Goal: Task Accomplishment & Management: Use online tool/utility

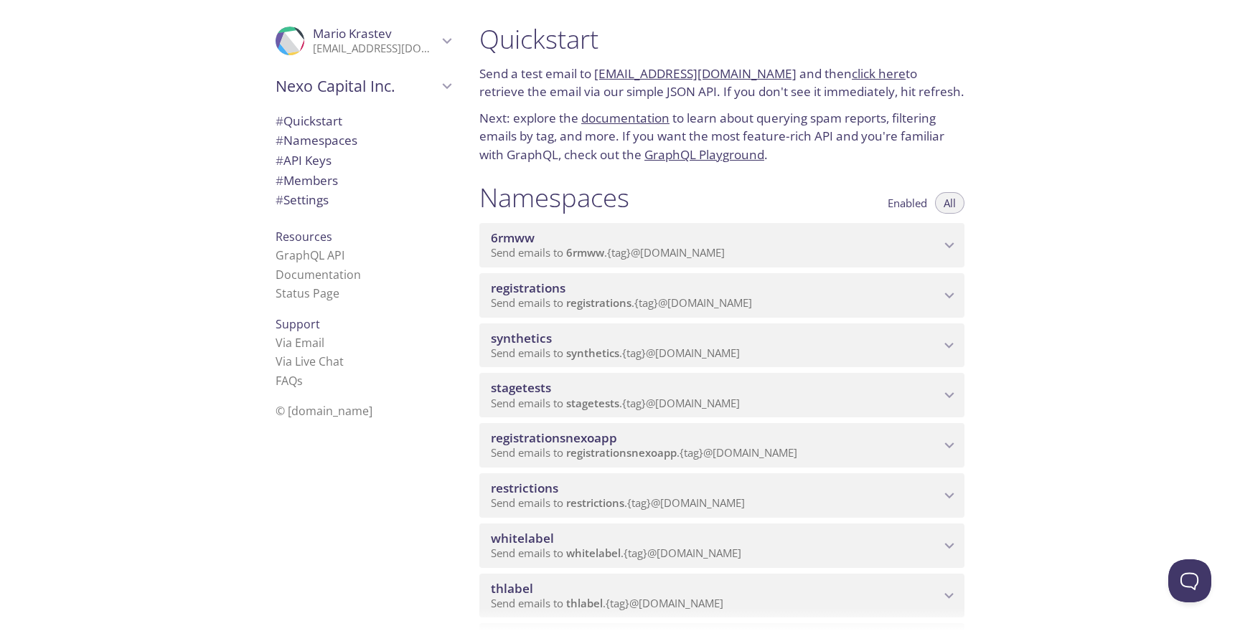
click at [635, 449] on span "registrationsnexoapp" at bounding box center [621, 453] width 111 height 14
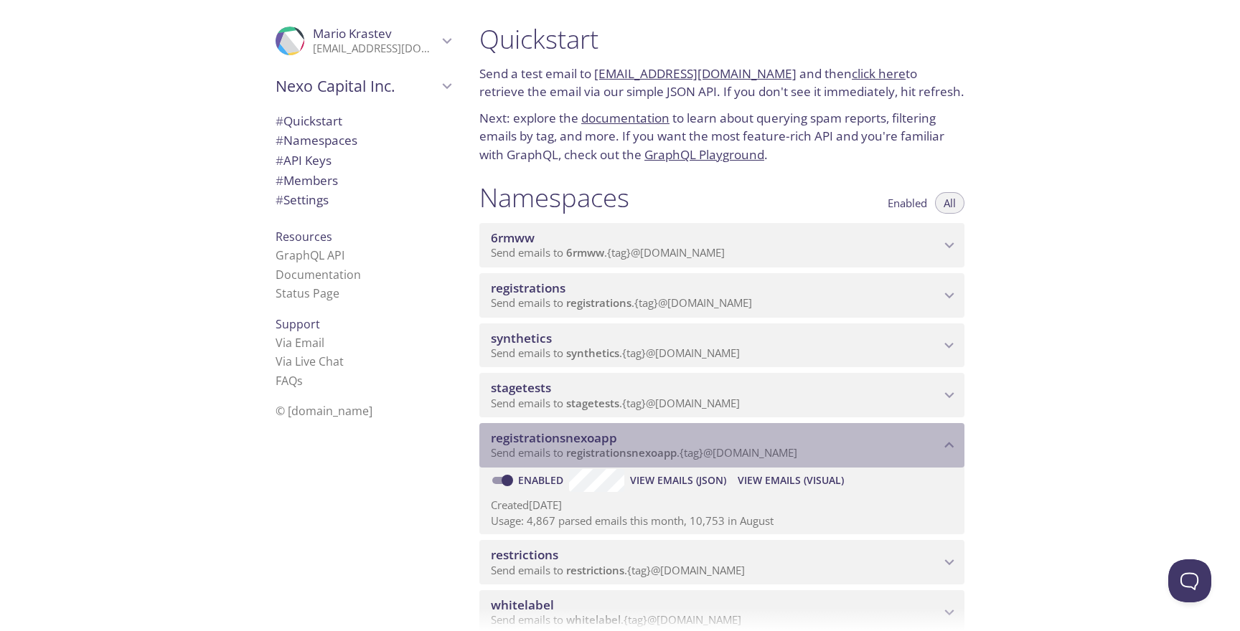
click at [746, 466] on div "registrationsnexoapp Send emails to registrationsnexoapp . {tag} @[DOMAIN_NAME]" at bounding box center [721, 445] width 485 height 44
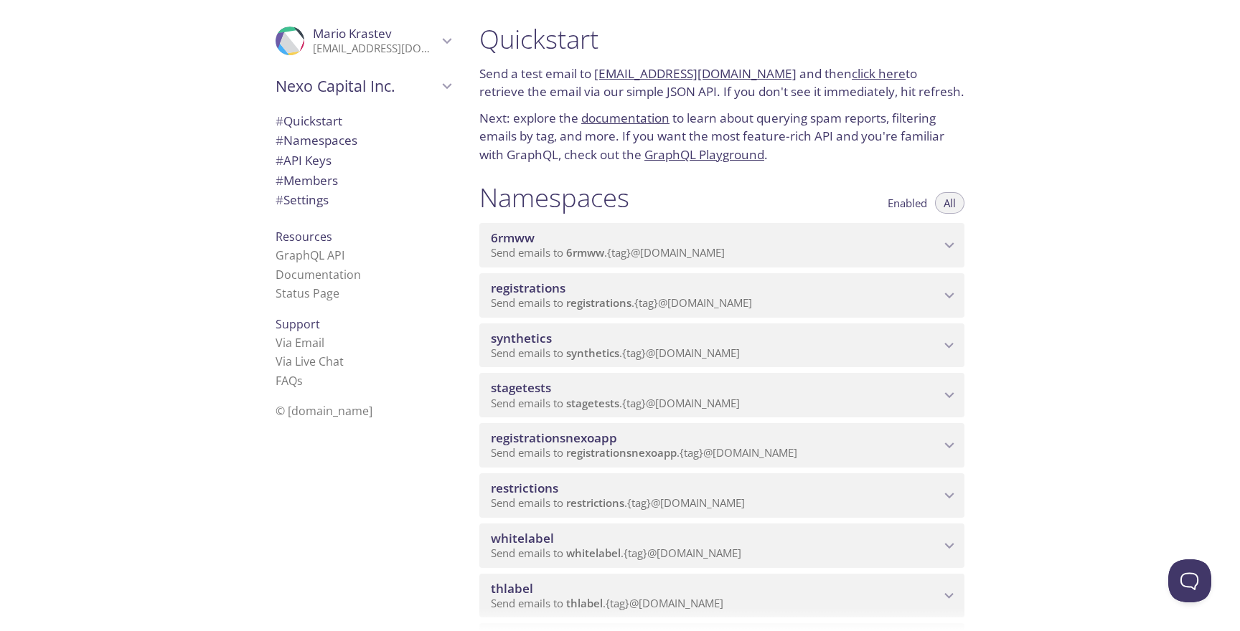
click at [747, 486] on span "restrictions" at bounding box center [715, 489] width 449 height 16
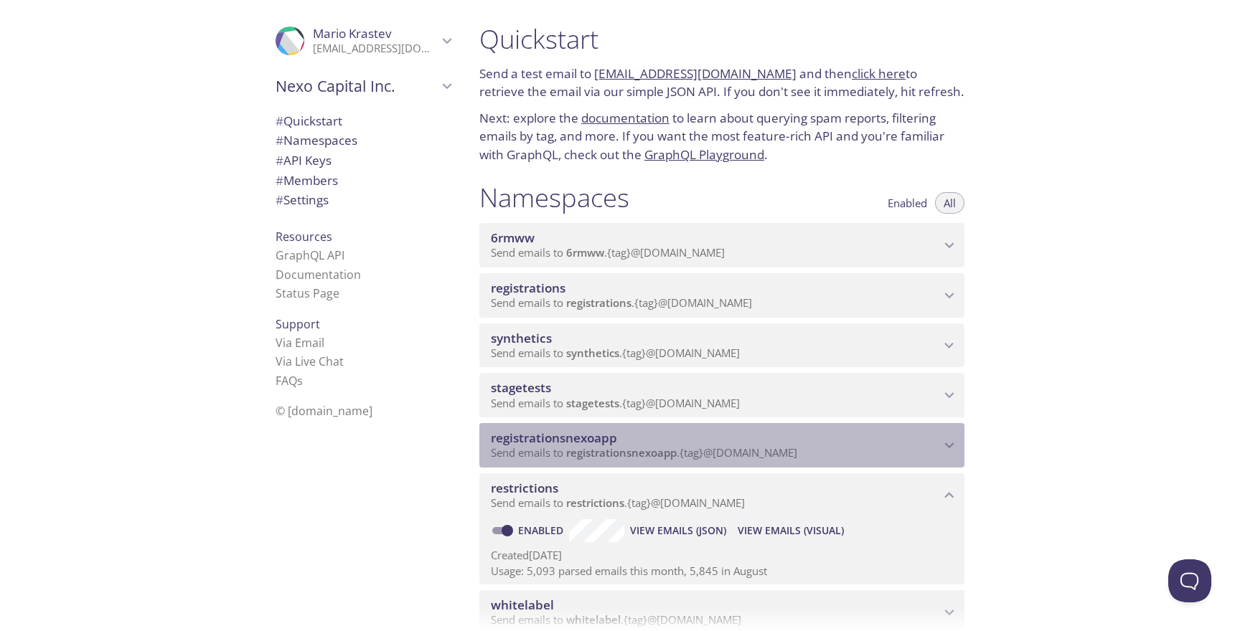
click at [747, 451] on span "Send emails to registrationsnexoapp . {tag} @[DOMAIN_NAME]" at bounding box center [644, 453] width 306 height 14
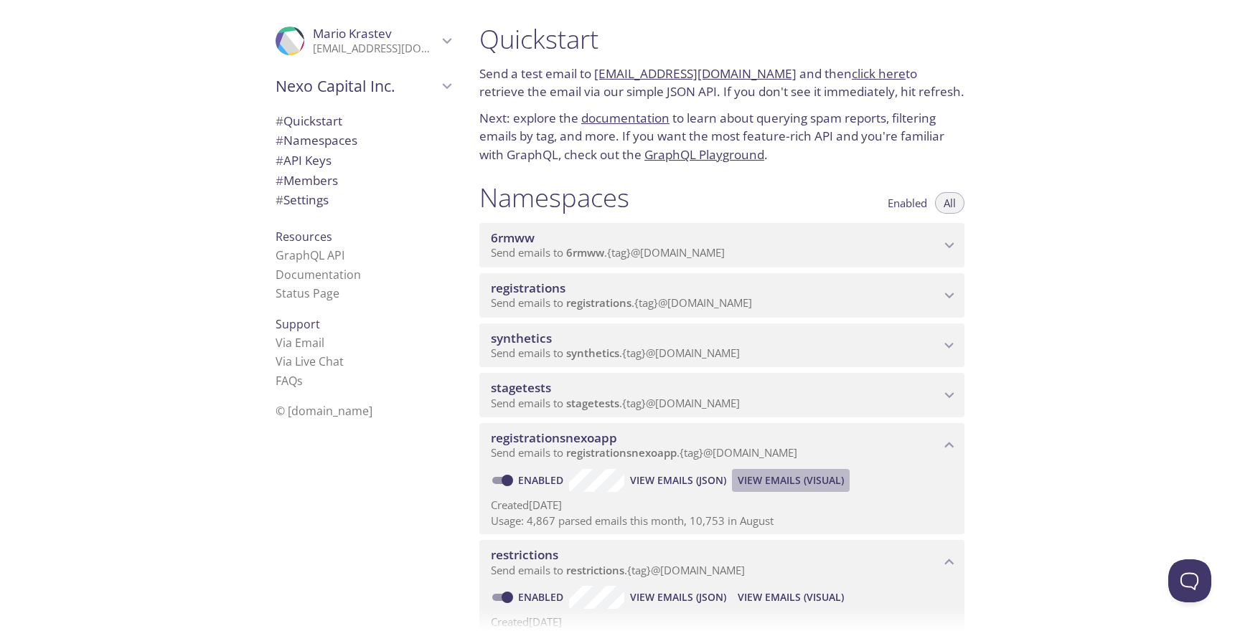
click at [761, 476] on span "View Emails (Visual)" at bounding box center [791, 480] width 106 height 17
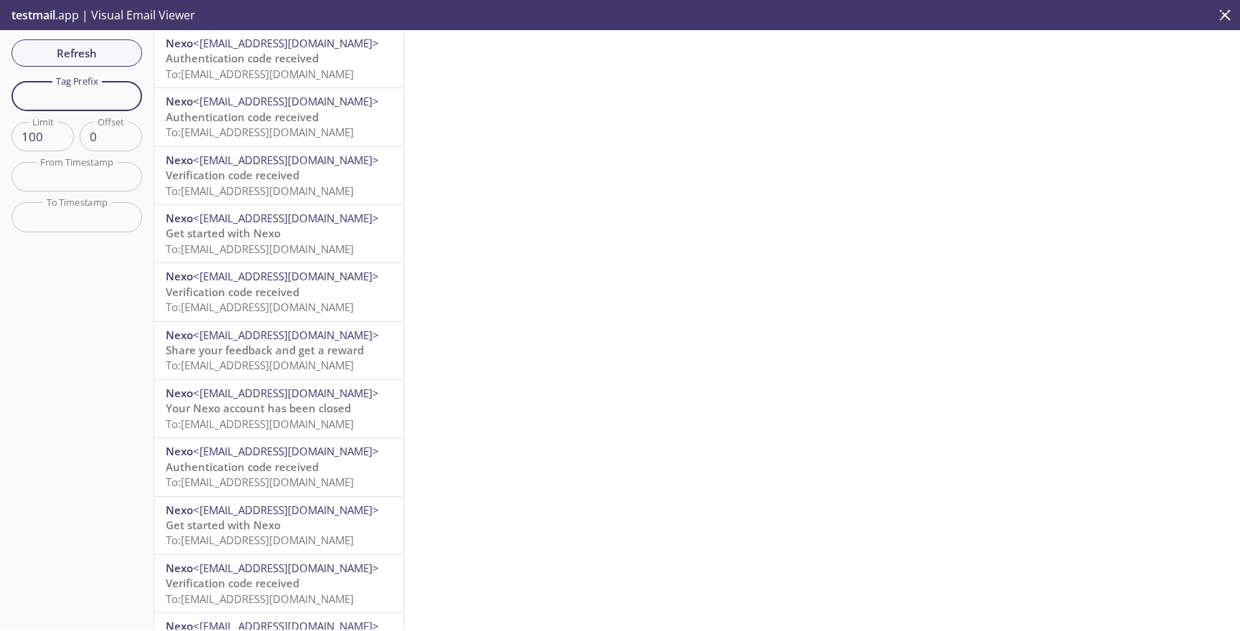
click at [94, 90] on input "text" at bounding box center [76, 95] width 131 height 29
paste input "auto-29352437-synthetic-tests"
type input "auto-29352437-synthetic-tests"
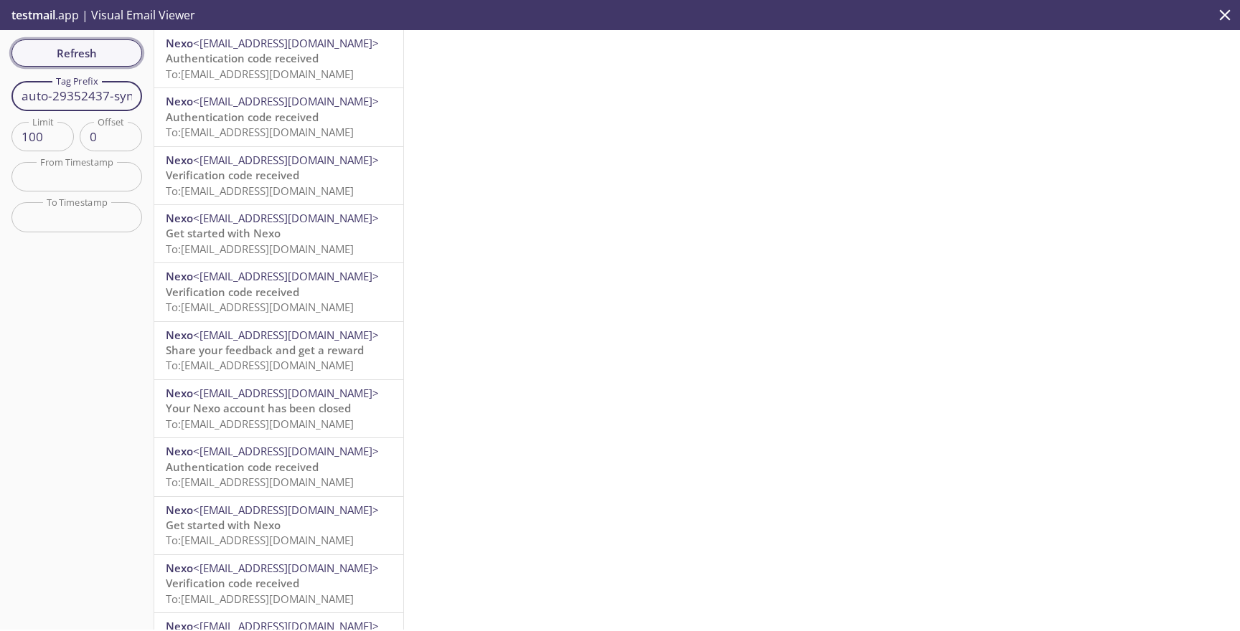
click at [100, 55] on span "Refresh" at bounding box center [77, 53] width 108 height 19
click at [306, 77] on span "To: [EMAIL_ADDRESS][DOMAIN_NAME]" at bounding box center [260, 74] width 188 height 14
